Goal: Register for event/course

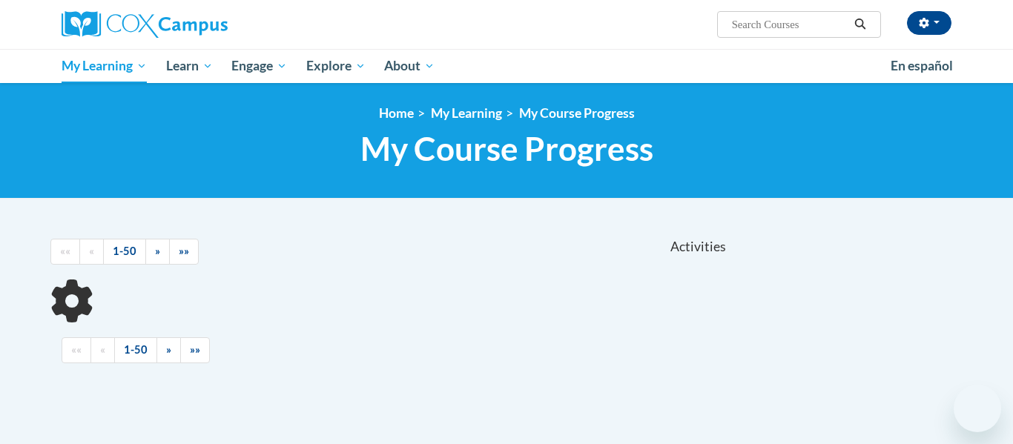
click at [809, 20] on input "Search..." at bounding box center [790, 25] width 119 height 18
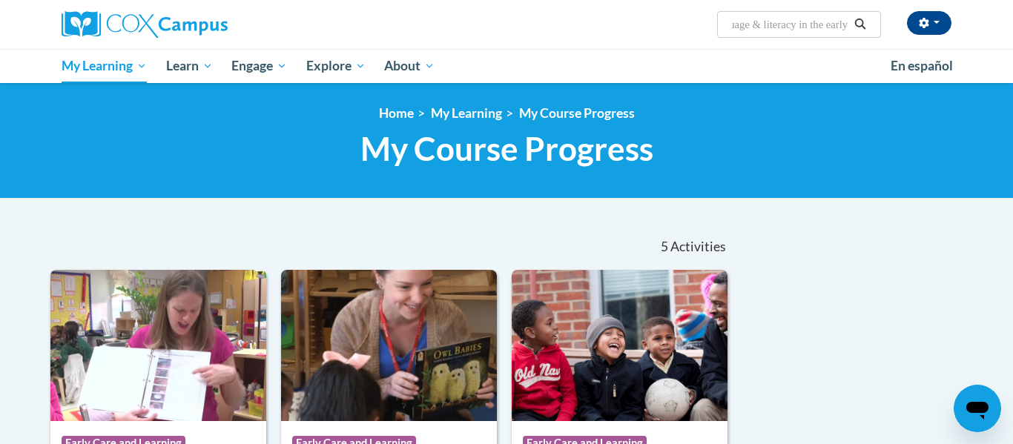
scroll to position [0, 195]
type input "Monitoring Childrens Progress in language & literacy in the early years"
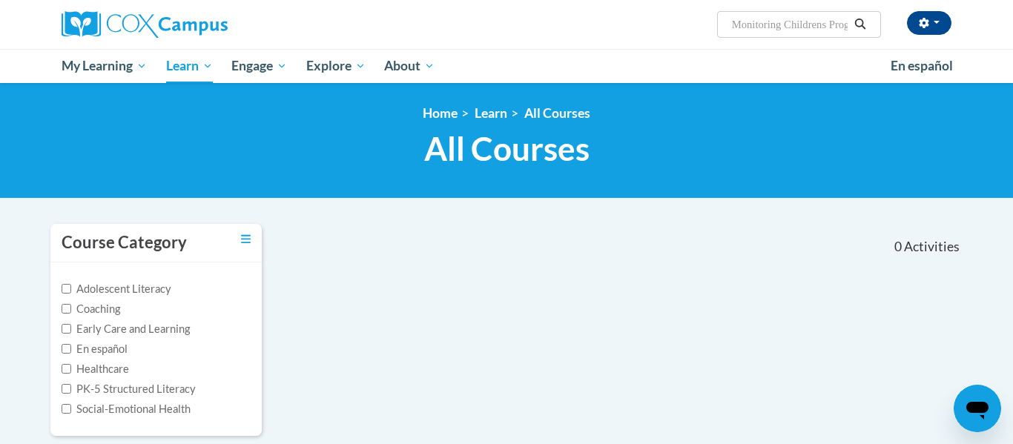
click at [129, 332] on label "Early Care and Learning" at bounding box center [126, 329] width 128 height 16
click at [71, 332] on input "Early Care and Learning" at bounding box center [67, 329] width 10 height 10
checkbox input "true"
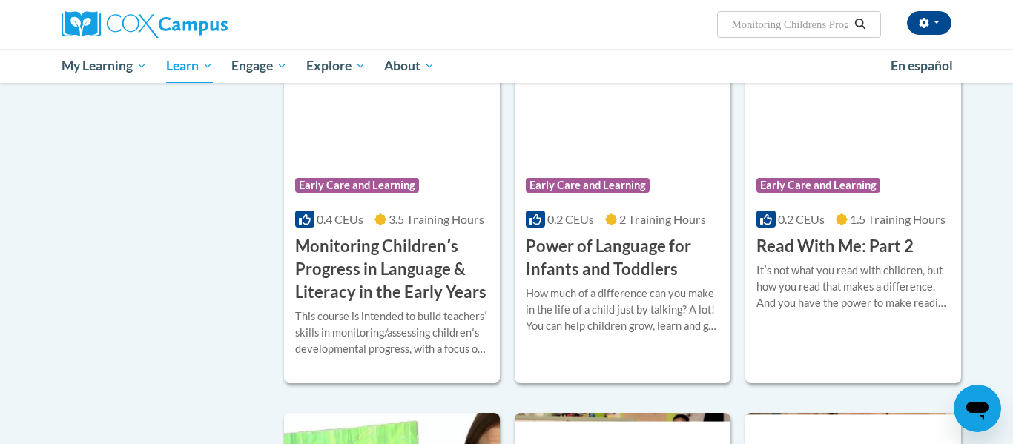
scroll to position [1088, 0]
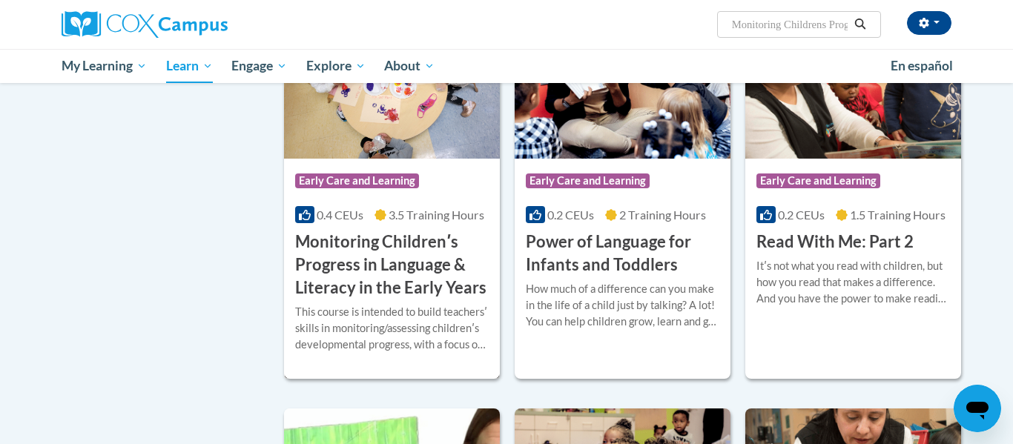
click at [402, 299] on h3 "Monitoring Childrenʹs Progress in Language & Literacy in the Early Years" at bounding box center [392, 265] width 194 height 68
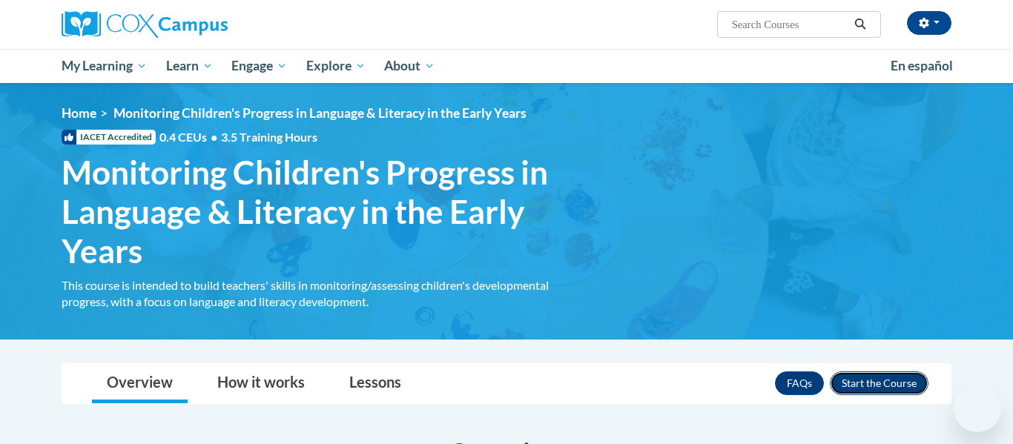
click at [861, 372] on button "Enroll" at bounding box center [879, 384] width 99 height 24
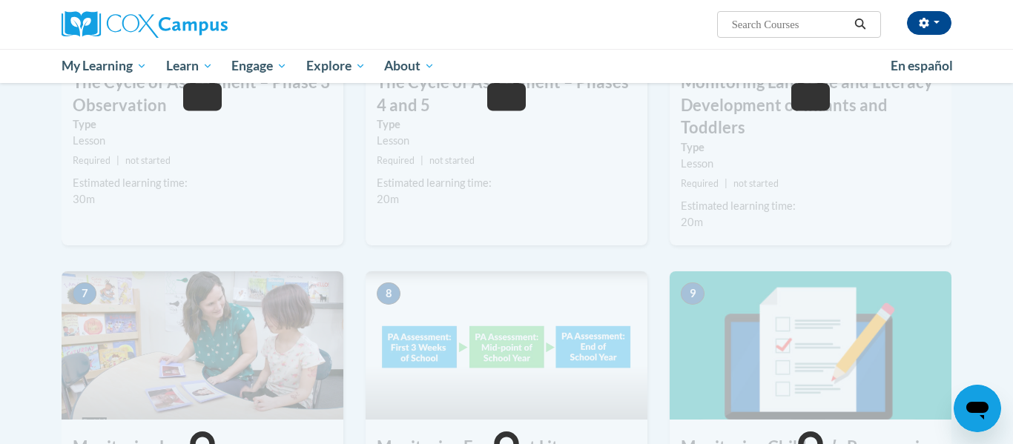
scroll to position [437, 0]
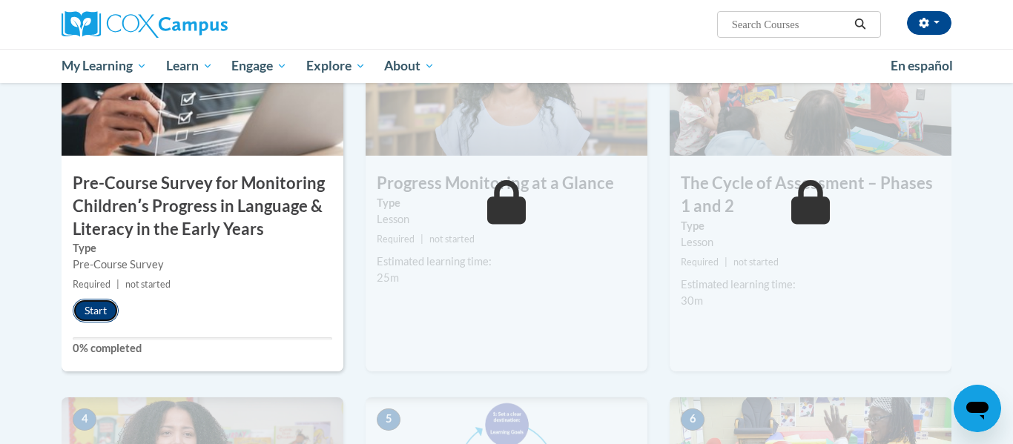
click at [109, 318] on button "Start" at bounding box center [96, 311] width 46 height 24
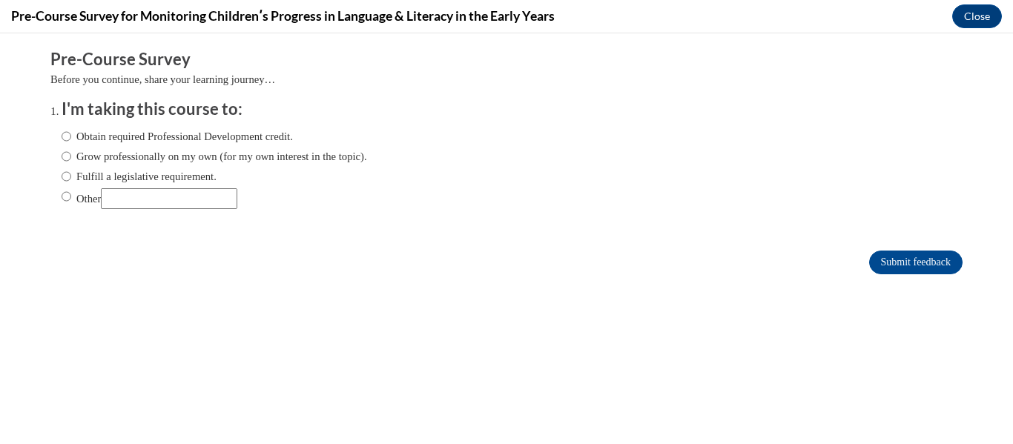
scroll to position [0, 0]
click at [137, 133] on label "Obtain required Professional Development credit." at bounding box center [177, 136] width 231 height 16
click at [71, 133] on input "Obtain required Professional Development credit." at bounding box center [67, 136] width 10 height 16
radio input "true"
click at [899, 258] on input "Submit feedback" at bounding box center [915, 263] width 93 height 24
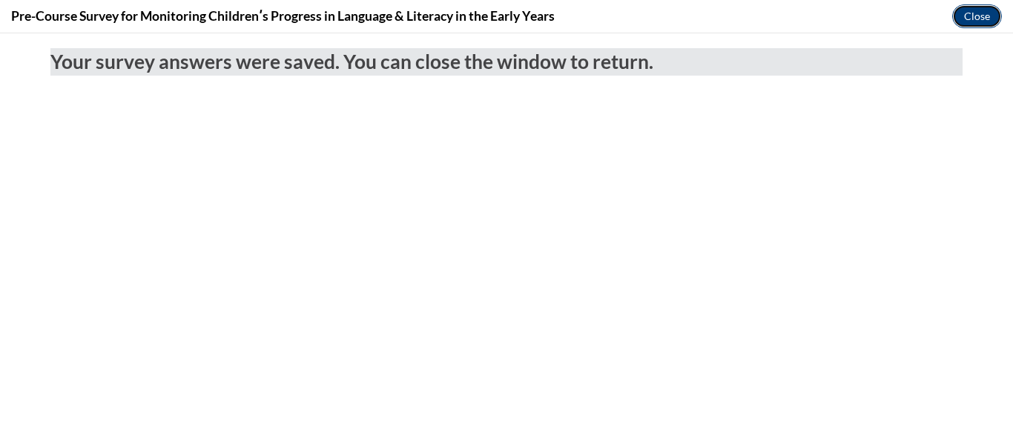
click at [979, 15] on button "Close" at bounding box center [978, 16] width 50 height 24
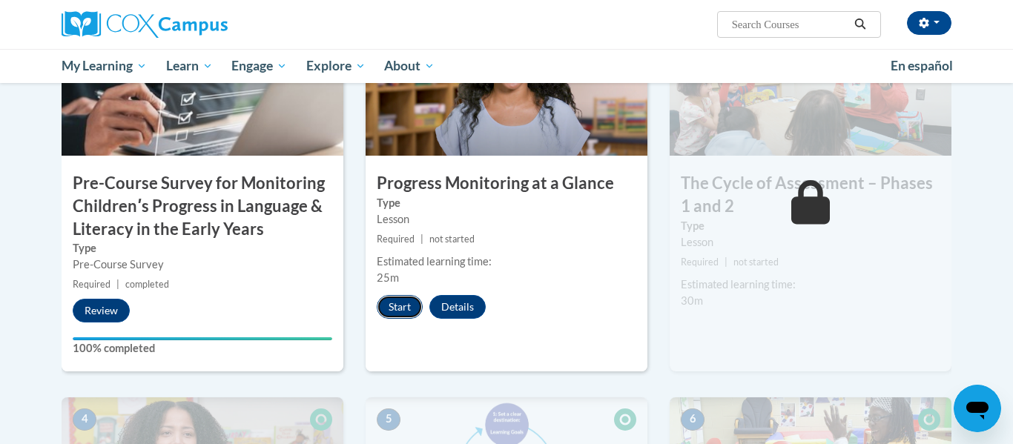
click at [407, 300] on button "Start" at bounding box center [400, 307] width 46 height 24
